Goal: Task Accomplishment & Management: Use online tool/utility

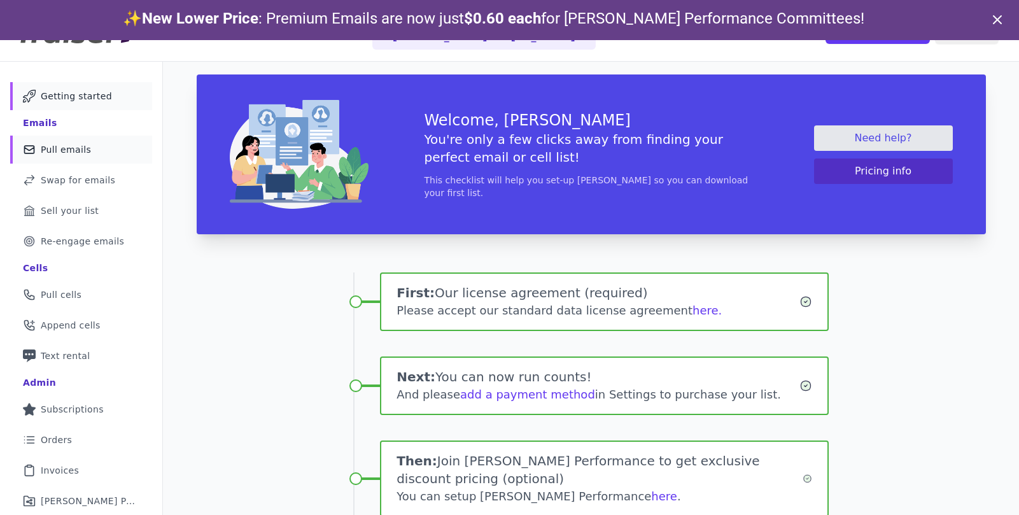
click at [107, 157] on link "Mail Icon Outline of a mail envelope Pull emails" at bounding box center [81, 150] width 142 height 28
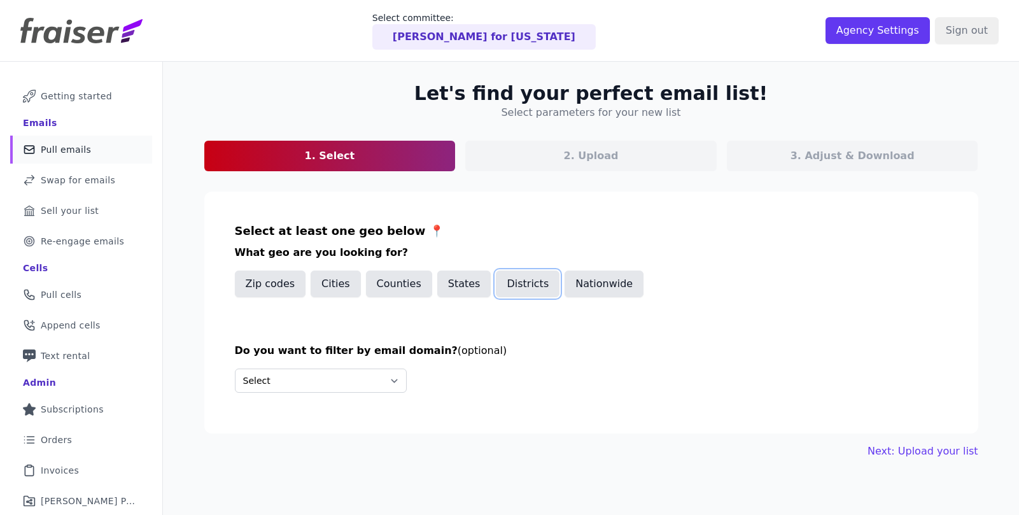
click at [516, 287] on button "Districts" at bounding box center [528, 283] width 64 height 27
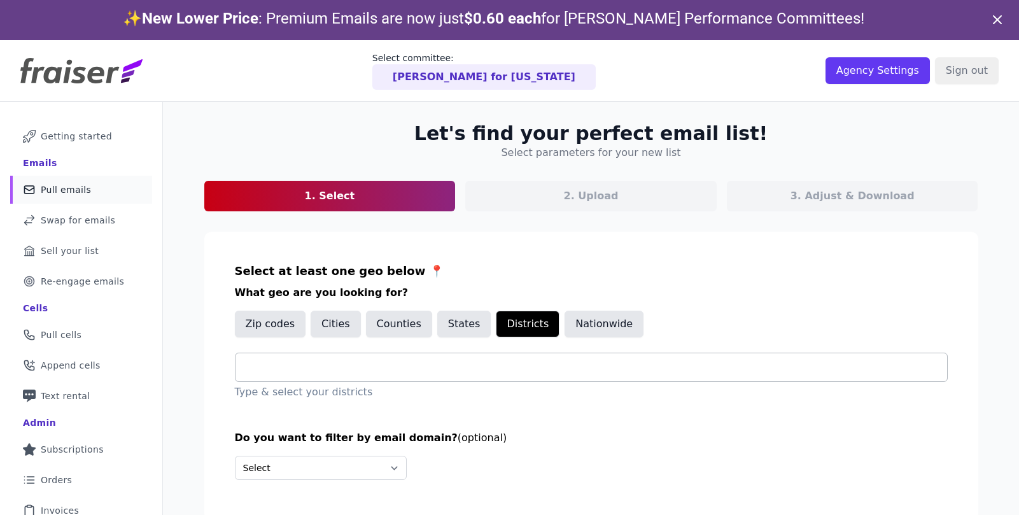
click at [423, 368] on input "text" at bounding box center [596, 367] width 701 height 15
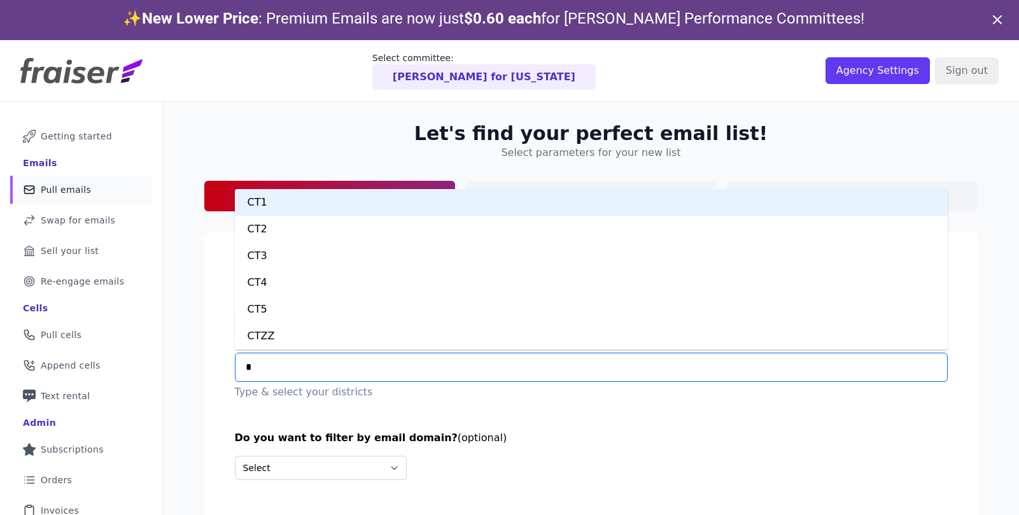
type input "**"
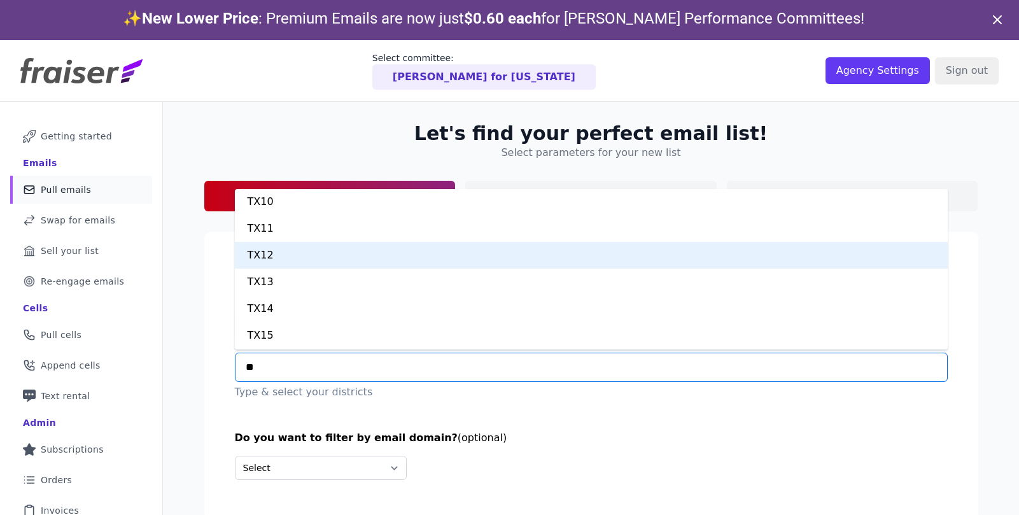
scroll to position [36, 0]
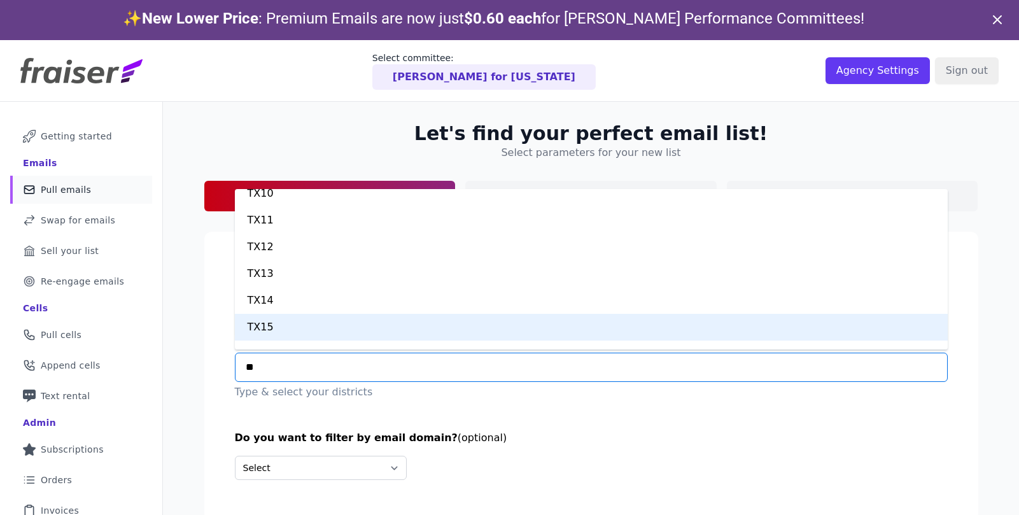
click at [342, 331] on div "TX15" at bounding box center [591, 327] width 713 height 27
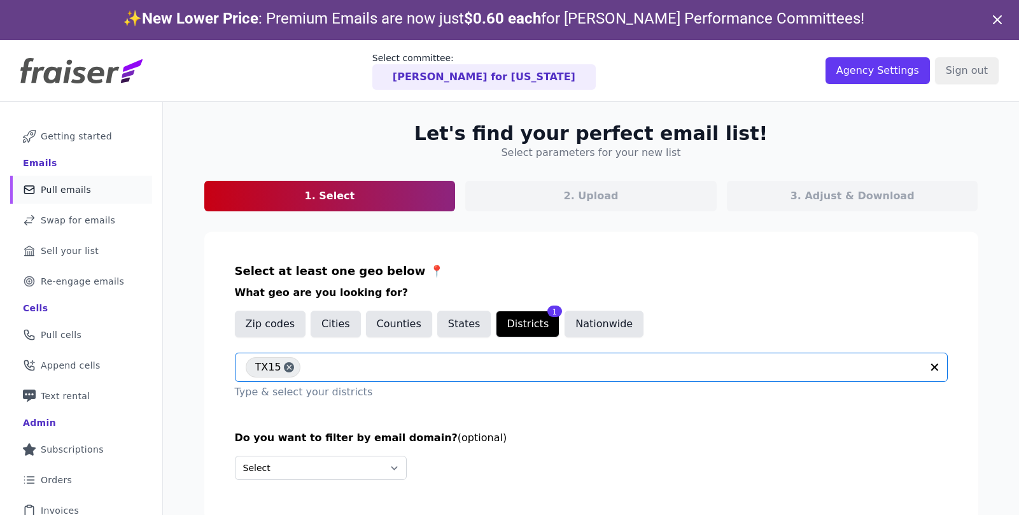
scroll to position [62, 0]
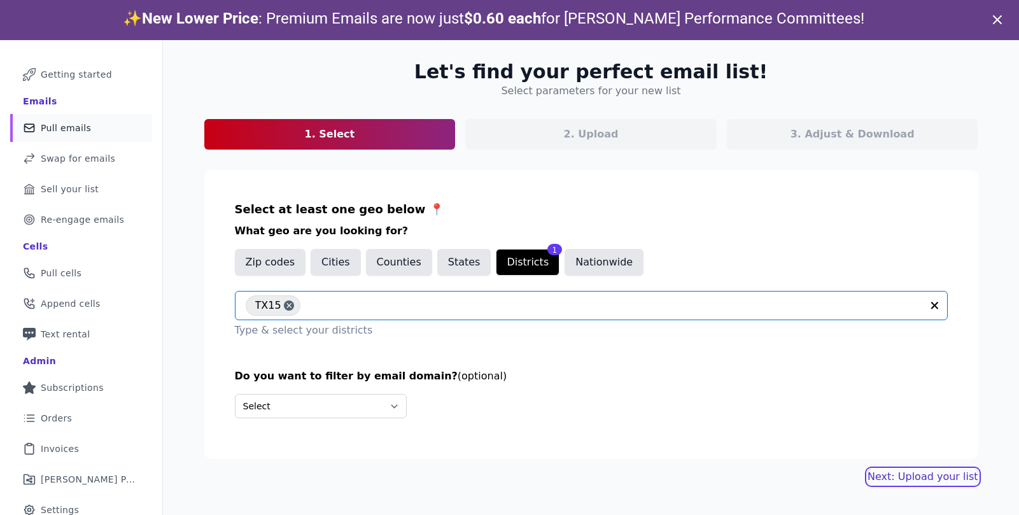
click at [916, 473] on link "Next: Upload your list" at bounding box center [922, 476] width 110 height 15
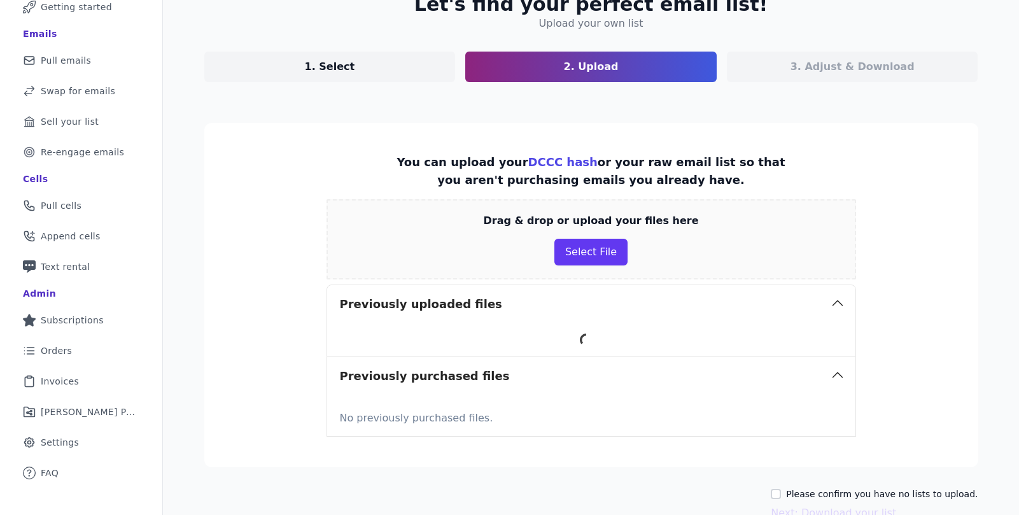
scroll to position [166, 0]
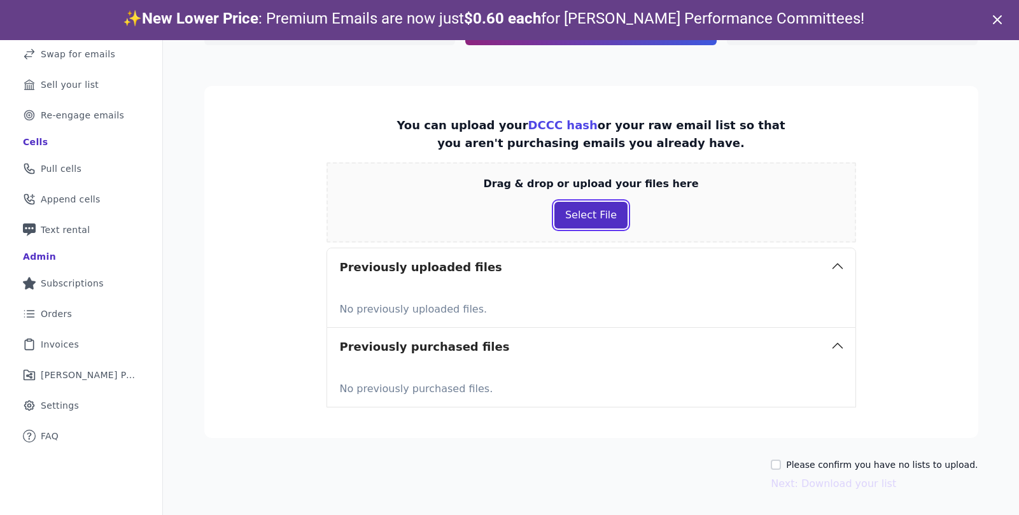
click at [582, 221] on button "Select File" at bounding box center [590, 215] width 73 height 27
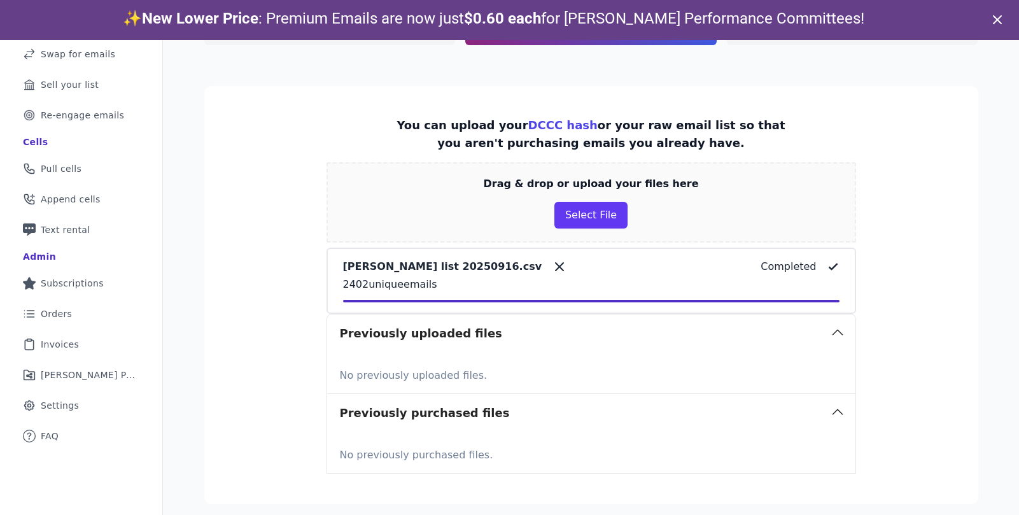
scroll to position [232, 0]
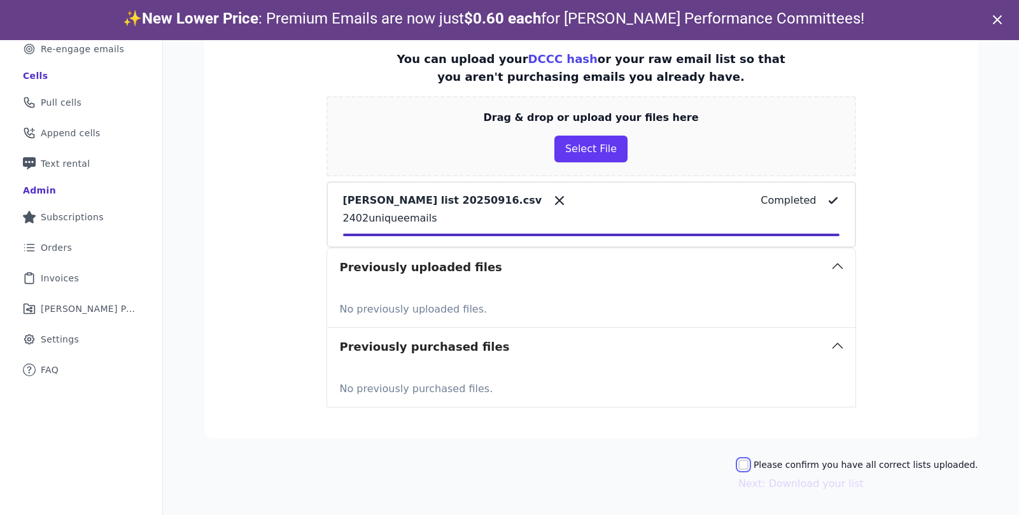
click at [748, 466] on input "Please confirm you have all correct lists uploaded." at bounding box center [743, 464] width 10 height 10
checkbox input "true"
click at [764, 481] on button "Next: Download your list" at bounding box center [800, 483] width 125 height 15
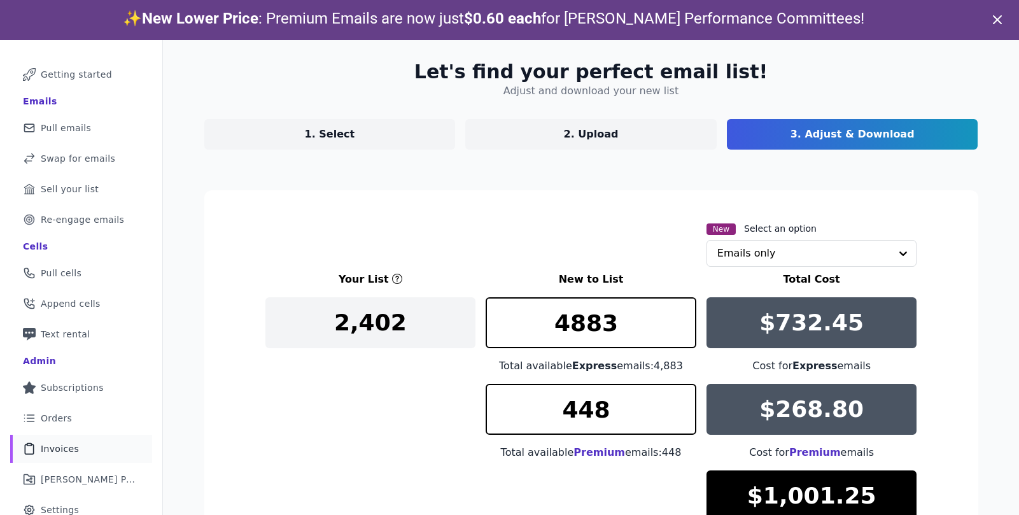
scroll to position [203, 0]
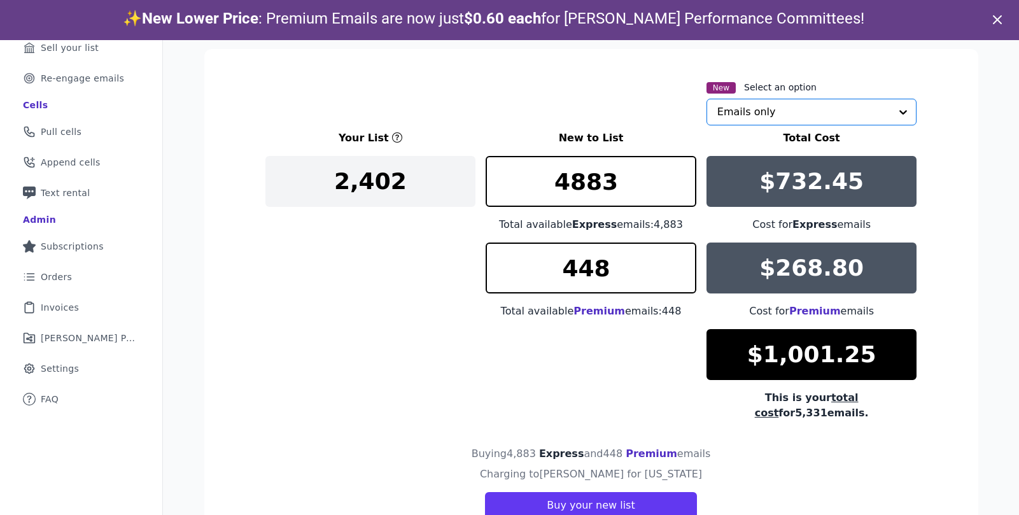
click at [768, 116] on input "text" at bounding box center [804, 111] width 174 height 25
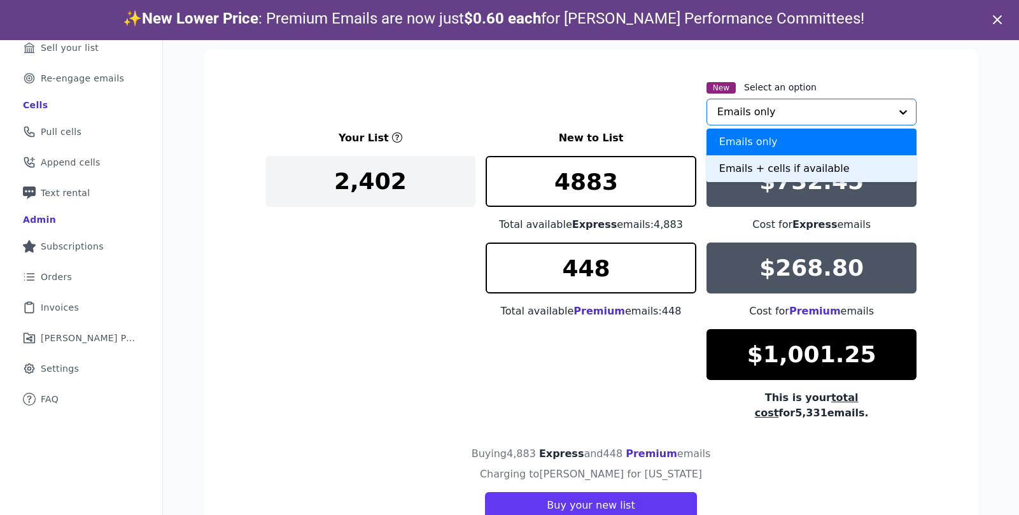
click at [781, 167] on div "Emails + cells if available" at bounding box center [811, 168] width 211 height 27
